Goal: Task Accomplishment & Management: Manage account settings

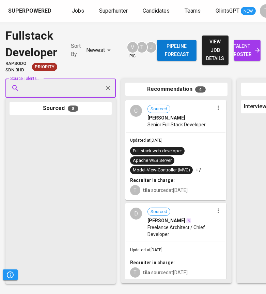
drag, startPoint x: 0, startPoint y: 0, endPoint x: 74, endPoint y: 9, distance: 74.2
click at [74, 9] on span "Jobs" at bounding box center [78, 11] width 12 height 6
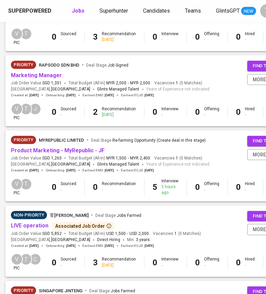
scroll to position [420, 119]
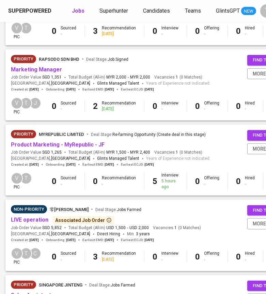
click at [75, 147] on link "Product Marketing - MyRepublic - JF" at bounding box center [58, 144] width 94 height 6
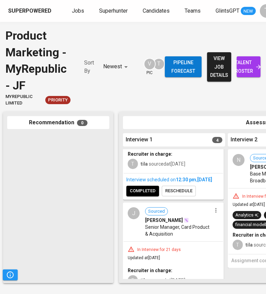
scroll to position [305, 0]
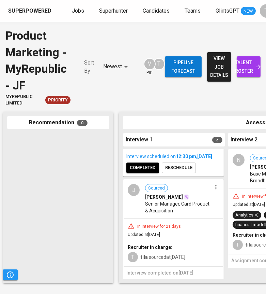
click at [216, 187] on icon "button" at bounding box center [216, 187] width 7 height 7
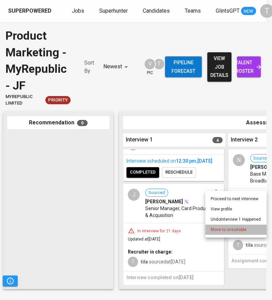
click at [220, 226] on li "Move to unsuitable" at bounding box center [235, 229] width 61 height 10
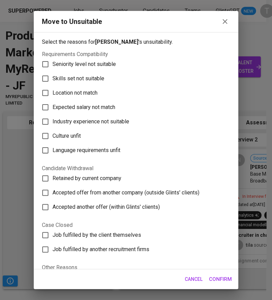
click at [90, 74] on label "Skills set not suitable" at bounding box center [131, 78] width 187 height 14
click at [53, 74] on input "Skills set not suitable" at bounding box center [45, 78] width 14 height 14
checkbox input "true"
click at [224, 275] on span "Confirm" at bounding box center [220, 278] width 23 height 9
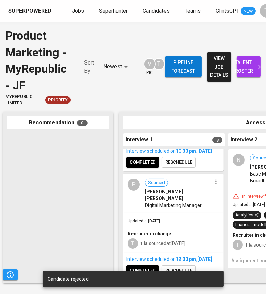
scroll to position [0, 118]
click at [79, 10] on span "Jobs" at bounding box center [78, 11] width 12 height 6
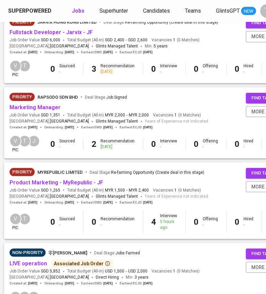
scroll to position [388, 120]
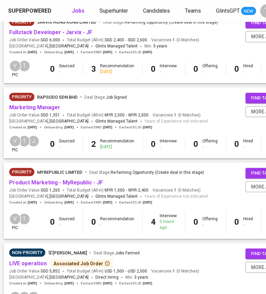
click at [85, 180] on link "Product Marketing - MyRepublic - JF" at bounding box center [56, 182] width 94 height 6
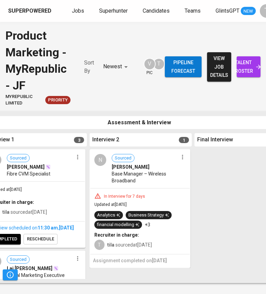
scroll to position [0, 258]
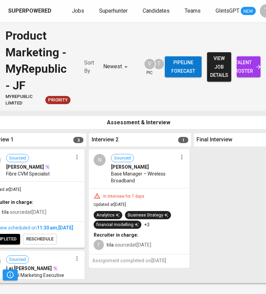
click at [182, 154] on icon "button" at bounding box center [182, 157] width 7 height 7
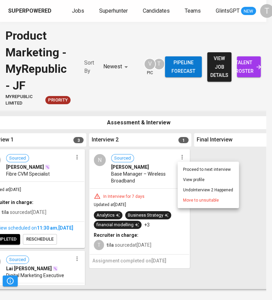
click at [204, 168] on li "Proceed to next interview" at bounding box center [208, 169] width 61 height 10
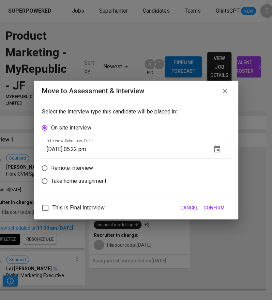
click at [218, 151] on icon "button" at bounding box center [217, 149] width 8 height 8
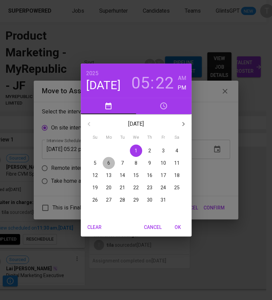
click at [107, 159] on span "6" at bounding box center [109, 162] width 12 height 7
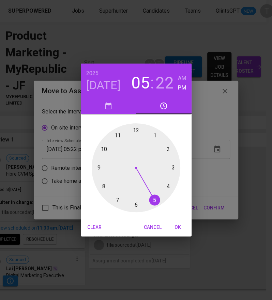
click at [119, 137] on div at bounding box center [136, 167] width 89 height 89
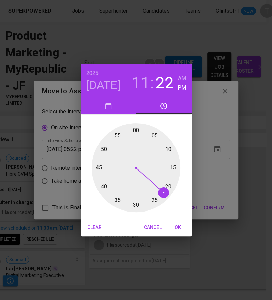
click at [137, 130] on div at bounding box center [136, 167] width 89 height 89
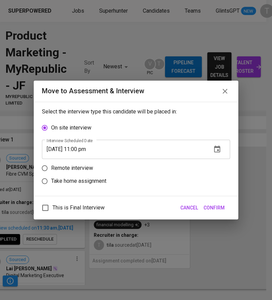
click at [94, 151] on input "[DATE] 11:00 pm" at bounding box center [124, 149] width 164 height 19
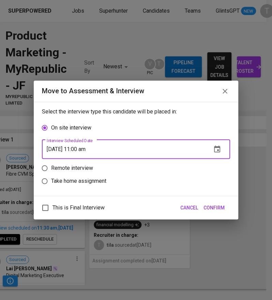
click at [87, 148] on input "[DATE] 11:00 am" at bounding box center [124, 149] width 164 height 19
type input "[DATE] 11:30 am"
click at [77, 166] on p "Remote interview" at bounding box center [72, 168] width 42 height 8
click at [51, 166] on input "Remote interview" at bounding box center [44, 167] width 13 height 13
radio input "true"
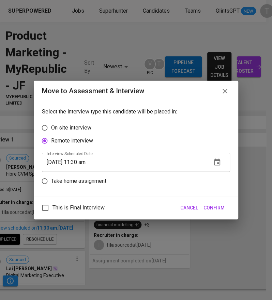
click at [221, 206] on span "Confirm" at bounding box center [214, 207] width 21 height 9
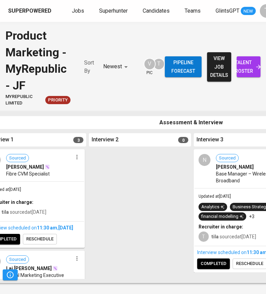
click at [79, 16] on div "Superpowered Jobs Superhunter Candidates Teams GlintsGPT NEW T" at bounding box center [133, 11] width 266 height 22
click at [79, 9] on span "Jobs" at bounding box center [78, 11] width 12 height 6
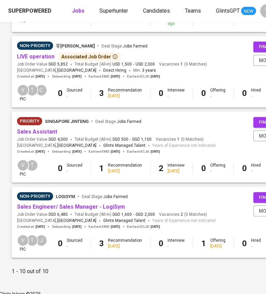
scroll to position [595, 113]
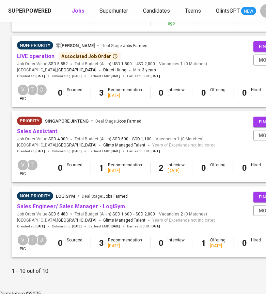
click at [40, 131] on link "Sales Assistant" at bounding box center [37, 131] width 40 height 6
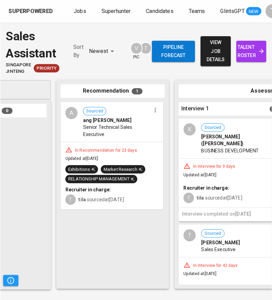
scroll to position [0, 67]
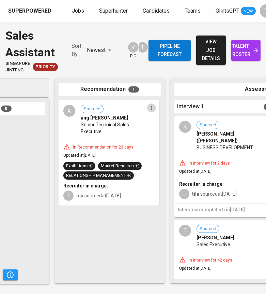
click at [151, 110] on icon "button" at bounding box center [151, 107] width 7 height 7
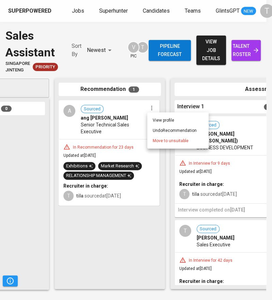
click at [159, 141] on span "Move to unsuitable" at bounding box center [171, 140] width 36 height 6
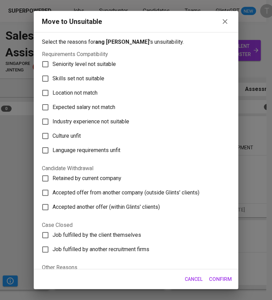
click at [79, 67] on span "Seniority level not suitable" at bounding box center [84, 64] width 63 height 8
click at [53, 67] on input "Seniority level not suitable" at bounding box center [45, 64] width 14 height 14
checkbox input "true"
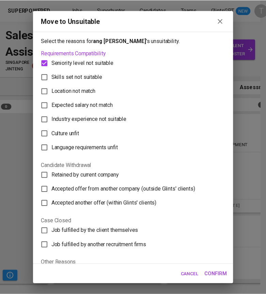
scroll to position [50, 0]
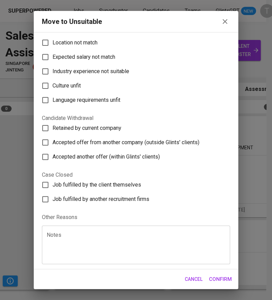
click at [79, 248] on textarea at bounding box center [136, 245] width 179 height 26
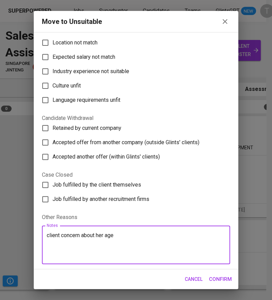
type textarea "client concern about her age"
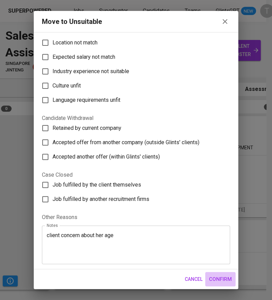
click at [216, 275] on span "Confirm" at bounding box center [220, 278] width 23 height 9
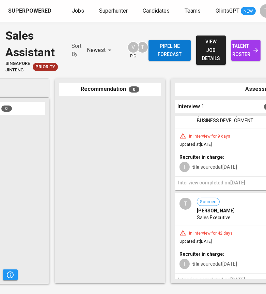
scroll to position [0, 0]
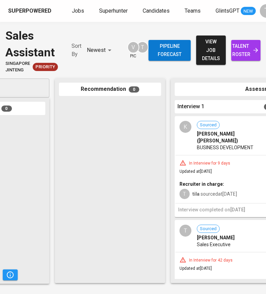
click at [74, 8] on span "Jobs" at bounding box center [78, 11] width 12 height 6
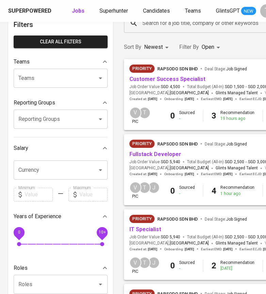
scroll to position [41, 0]
